Goal: Browse casually: Explore the website without a specific task or goal

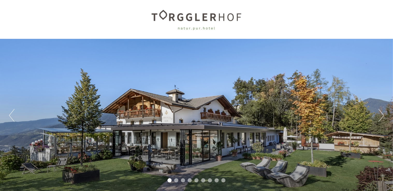
click at [379, 119] on button "Next" at bounding box center [381, 115] width 5 height 13
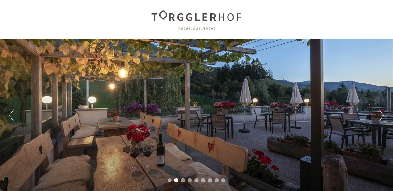
click at [379, 119] on button "Next" at bounding box center [381, 115] width 5 height 13
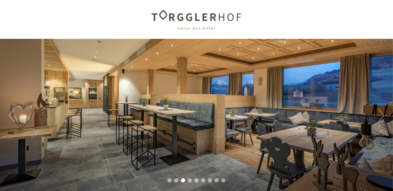
click at [379, 119] on button "Next" at bounding box center [381, 115] width 5 height 13
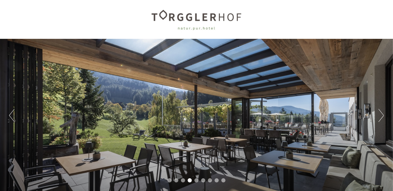
click at [379, 119] on button "Next" at bounding box center [381, 115] width 5 height 13
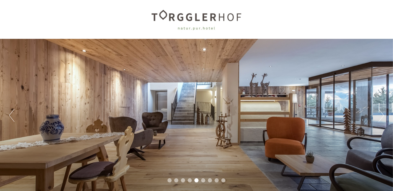
click at [379, 119] on button "Next" at bounding box center [381, 115] width 5 height 13
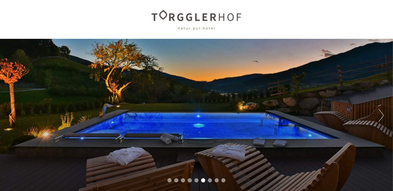
click at [379, 119] on button "Next" at bounding box center [381, 115] width 5 height 13
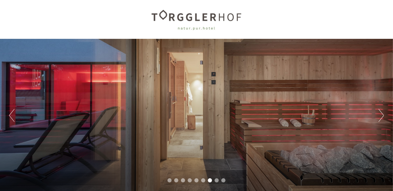
click at [379, 119] on button "Next" at bounding box center [381, 115] width 5 height 13
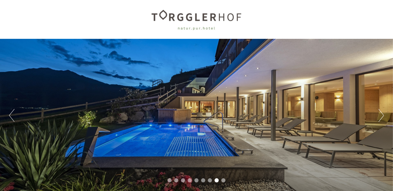
click at [379, 119] on button "Next" at bounding box center [381, 115] width 5 height 13
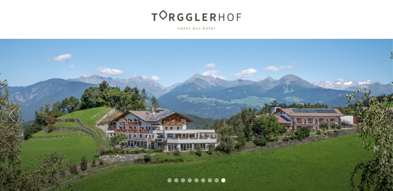
click at [379, 119] on button "Next" at bounding box center [381, 115] width 5 height 13
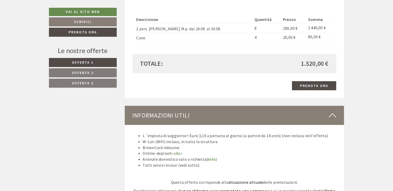
scroll to position [1339, 0]
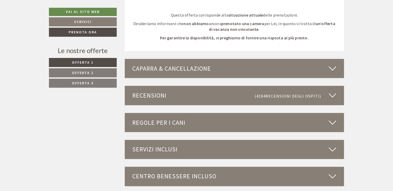
click at [332, 148] on icon at bounding box center [333, 149] width 8 height 9
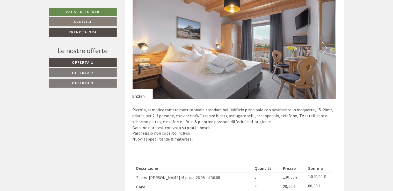
scroll to position [347, 0]
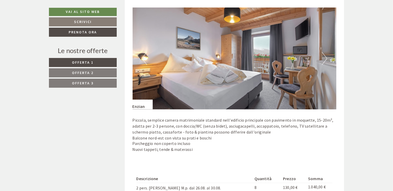
click at [324, 55] on button "Next" at bounding box center [324, 58] width 5 height 13
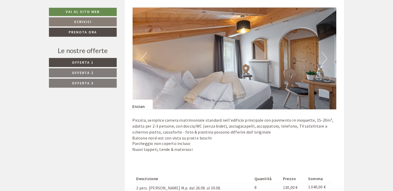
click at [323, 54] on button "Next" at bounding box center [324, 58] width 5 height 13
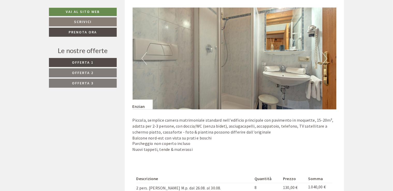
click at [323, 54] on button "Next" at bounding box center [324, 58] width 5 height 13
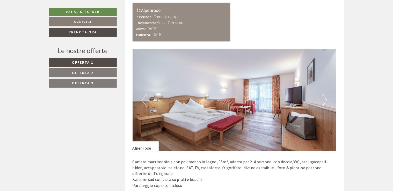
scroll to position [649, 0]
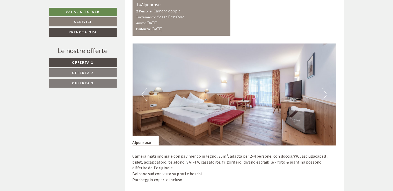
click at [322, 92] on img at bounding box center [235, 95] width 204 height 102
click at [325, 94] on button "Next" at bounding box center [324, 94] width 5 height 13
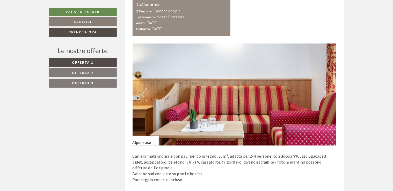
click at [325, 94] on button "Next" at bounding box center [324, 94] width 5 height 13
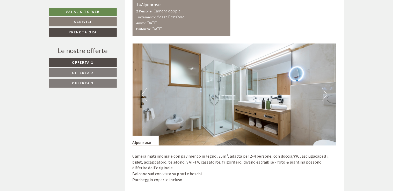
click at [325, 94] on button "Next" at bounding box center [324, 94] width 5 height 13
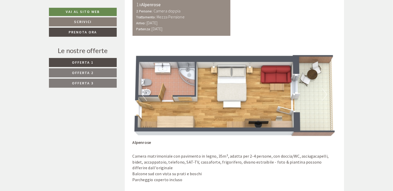
click at [325, 94] on button "Next" at bounding box center [324, 94] width 5 height 13
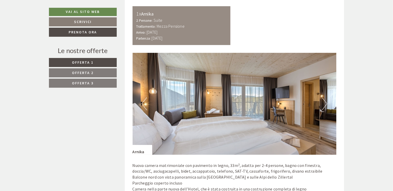
scroll to position [961, 0]
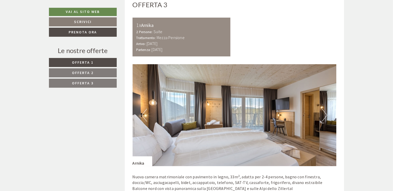
click at [326, 117] on button "Next" at bounding box center [324, 115] width 5 height 13
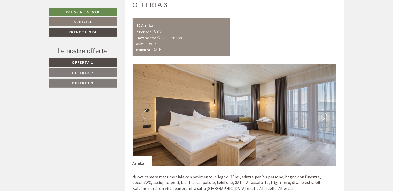
click at [326, 117] on button "Next" at bounding box center [324, 115] width 5 height 13
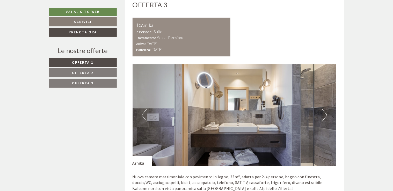
click at [326, 117] on button "Next" at bounding box center [324, 115] width 5 height 13
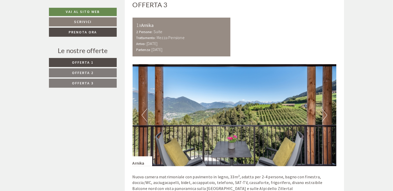
click at [326, 117] on button "Next" at bounding box center [324, 115] width 5 height 13
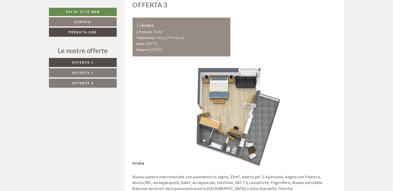
click at [326, 117] on button "Next" at bounding box center [324, 115] width 5 height 13
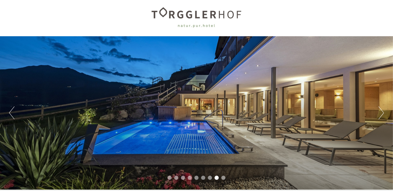
scroll to position [0, 0]
